Goal: Navigation & Orientation: Find specific page/section

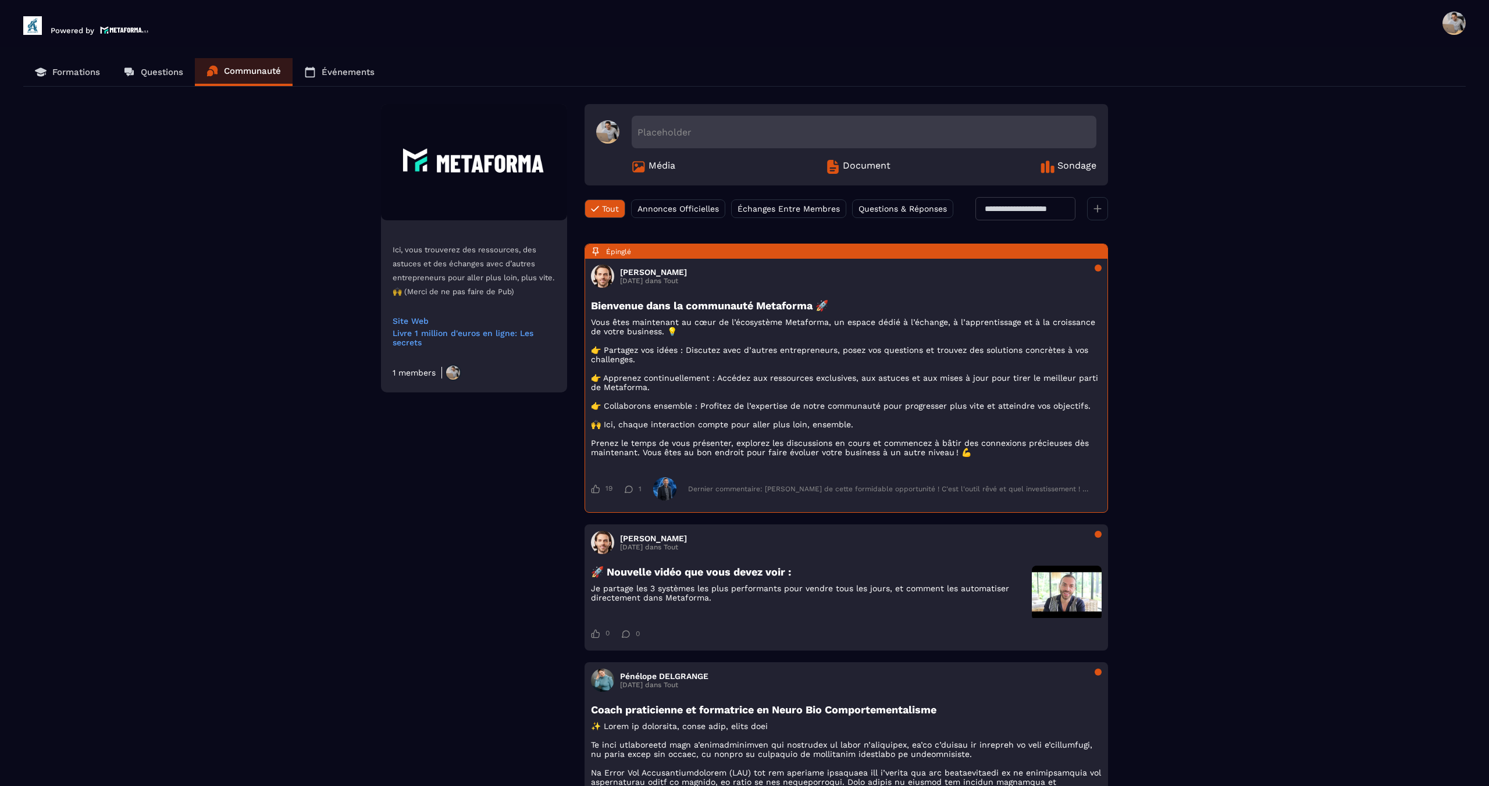
click at [165, 73] on p "Questions" at bounding box center [162, 72] width 42 height 10
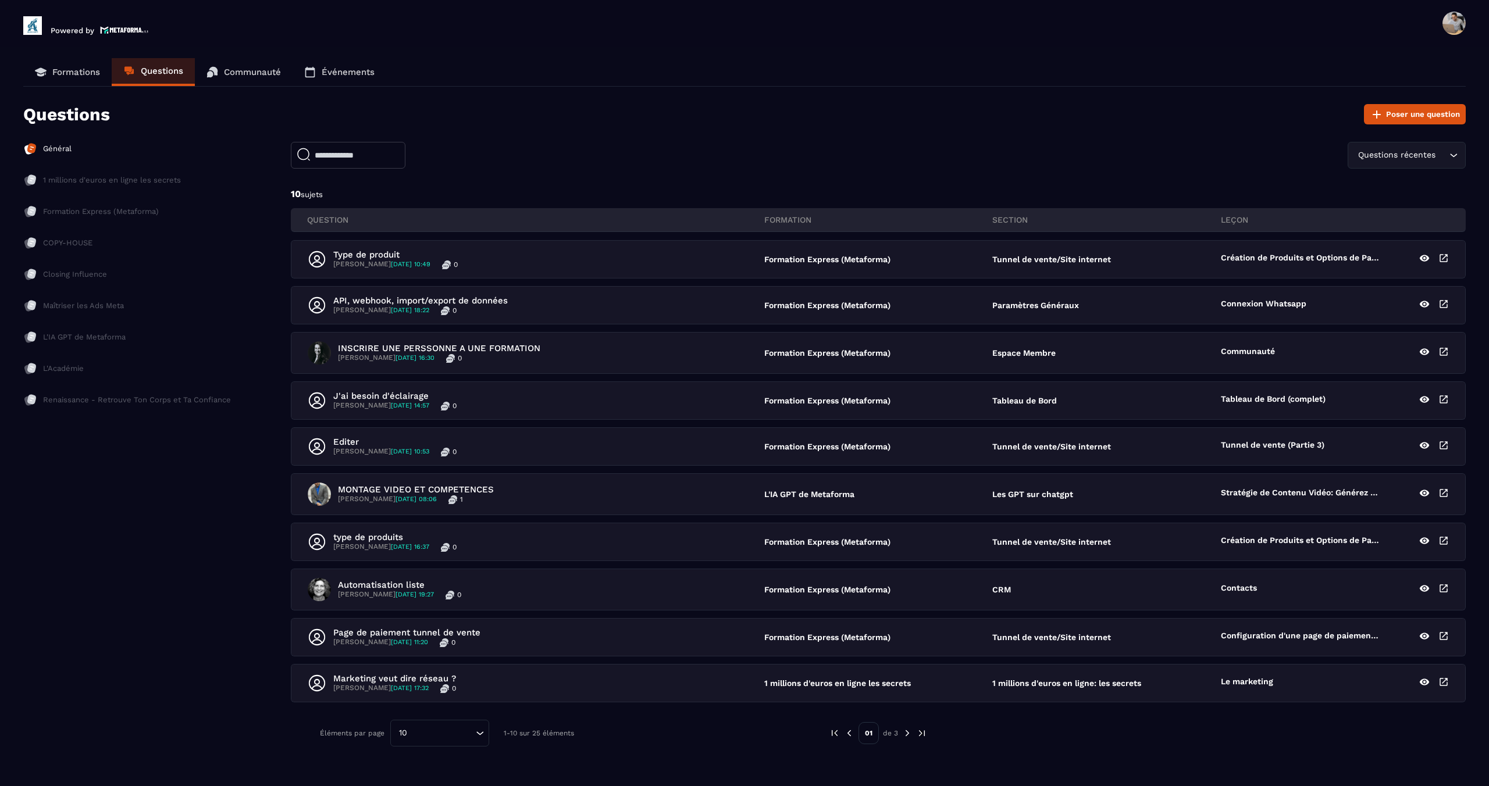
click at [88, 72] on p "Formations" at bounding box center [76, 72] width 48 height 10
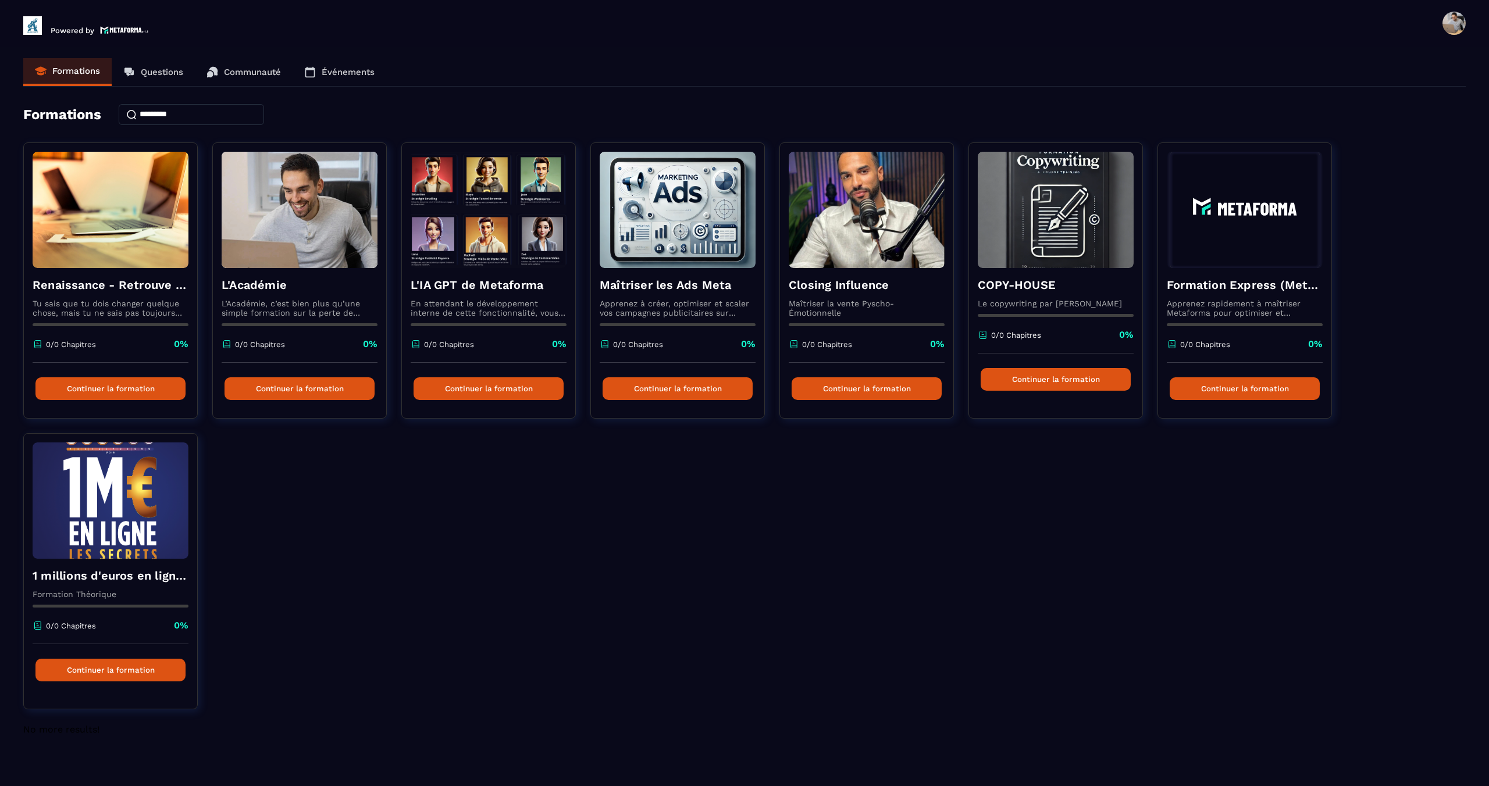
click at [141, 70] on p "Questions" at bounding box center [162, 72] width 42 height 10
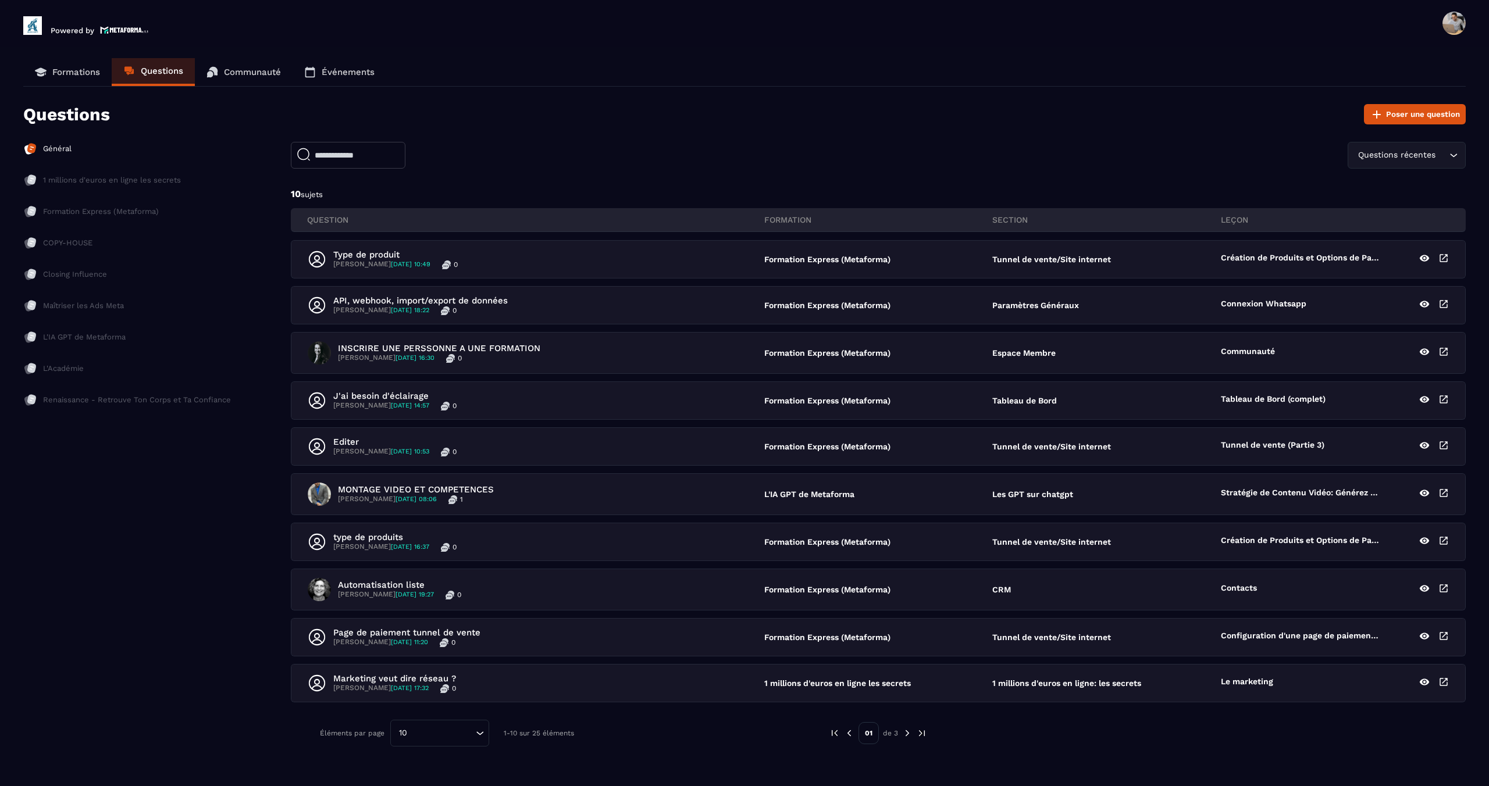
click at [259, 72] on p "Communauté" at bounding box center [252, 72] width 57 height 10
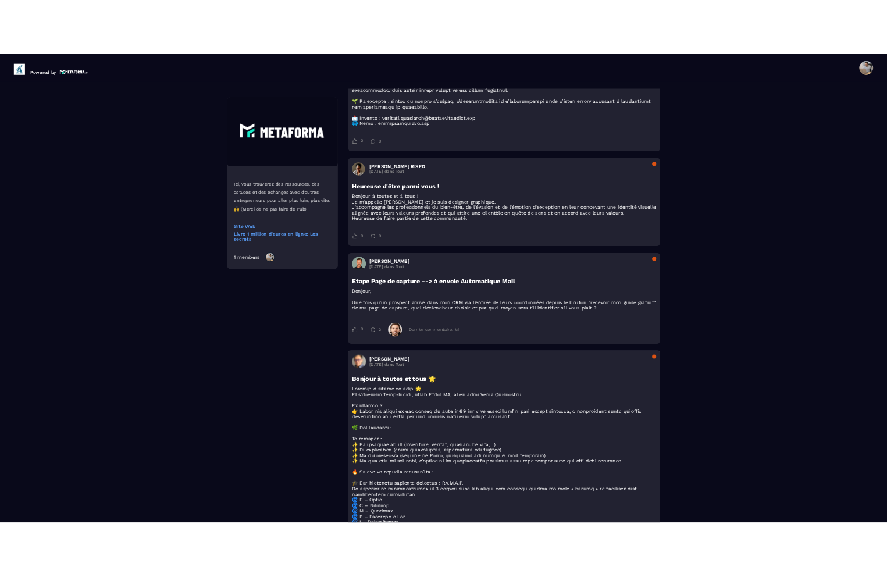
scroll to position [930, 0]
